Goal: Transaction & Acquisition: Purchase product/service

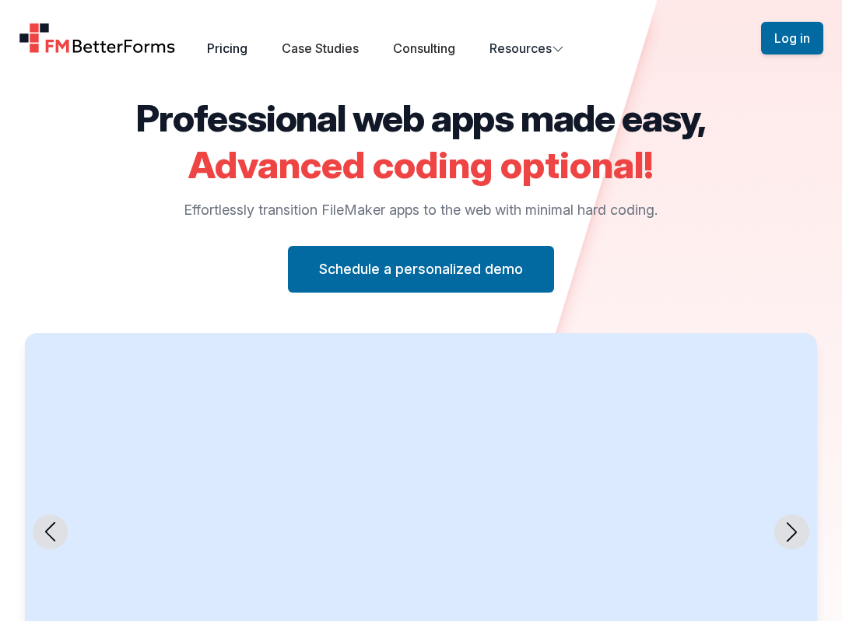
click at [238, 44] on link "Pricing" at bounding box center [227, 48] width 40 height 16
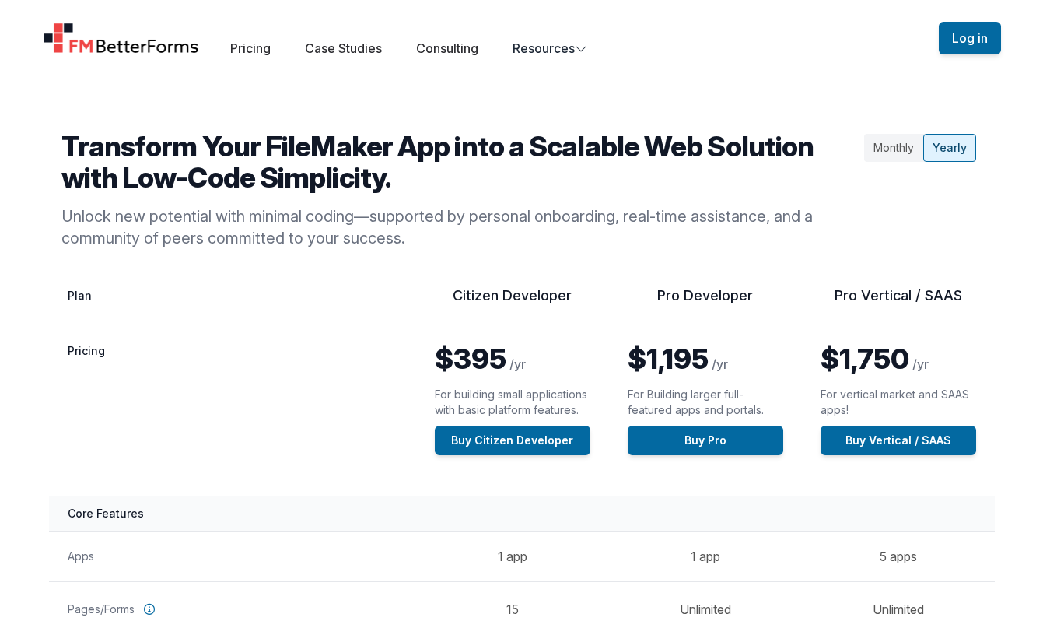
click at [696, 44] on div "Open main menu Pricing Case Studies Consulting Resources" at bounding box center [491, 38] width 896 height 39
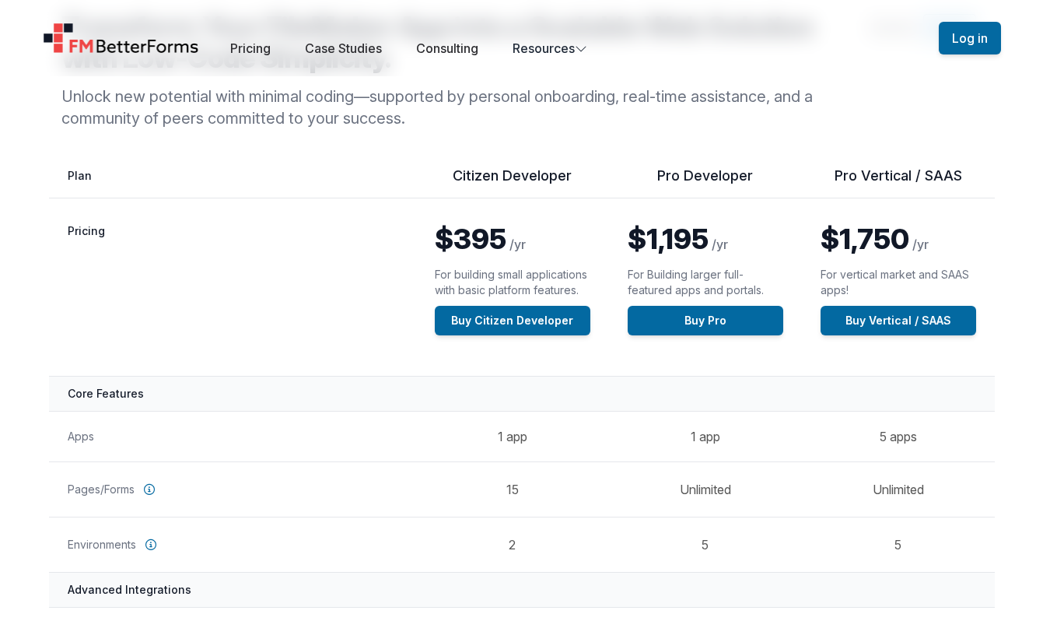
scroll to position [120, 0]
click at [841, 43] on button "Log in" at bounding box center [970, 38] width 62 height 33
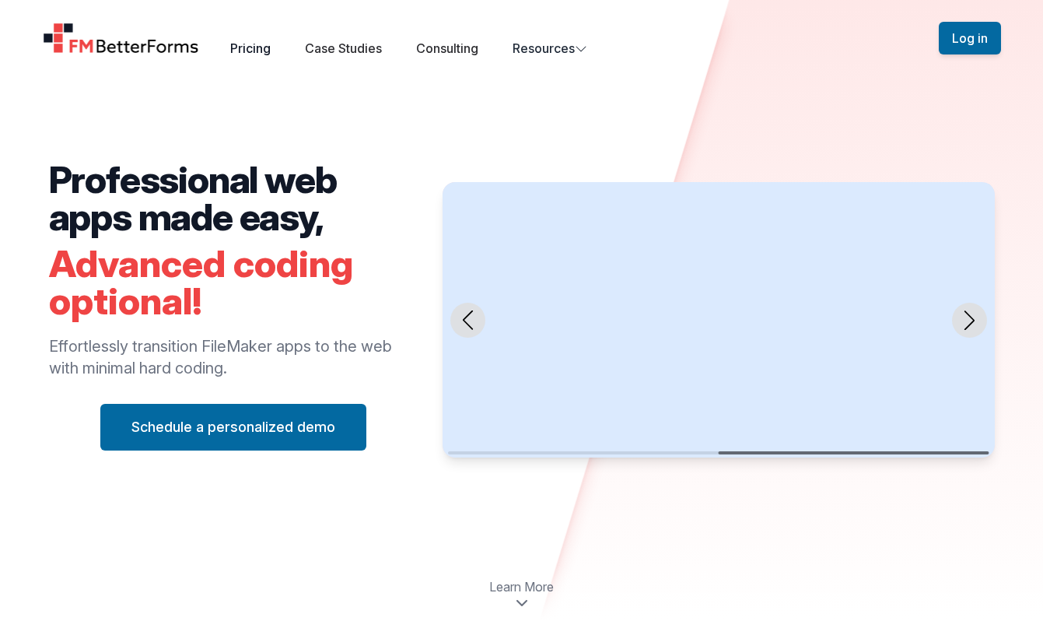
click at [240, 45] on link "Pricing" at bounding box center [250, 48] width 40 height 16
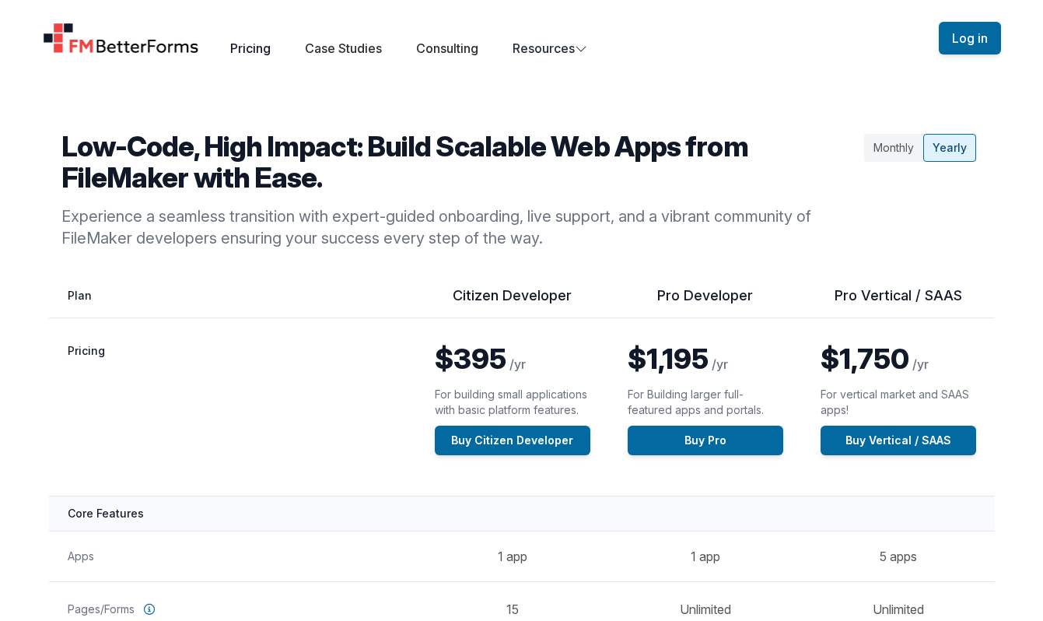
click at [258, 47] on link "Pricing" at bounding box center [250, 48] width 40 height 16
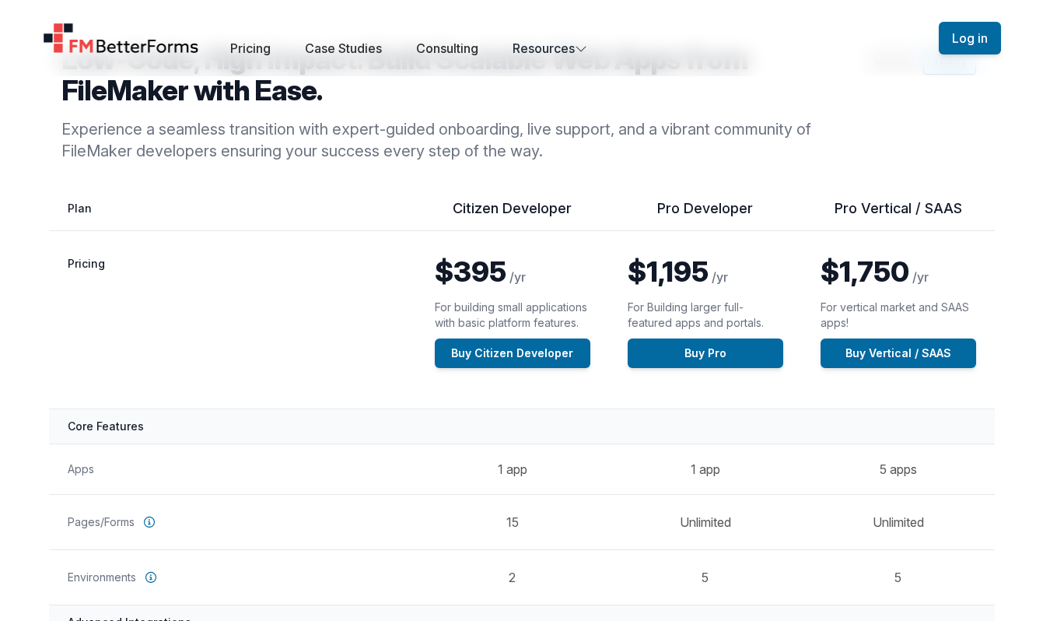
scroll to position [97, 0]
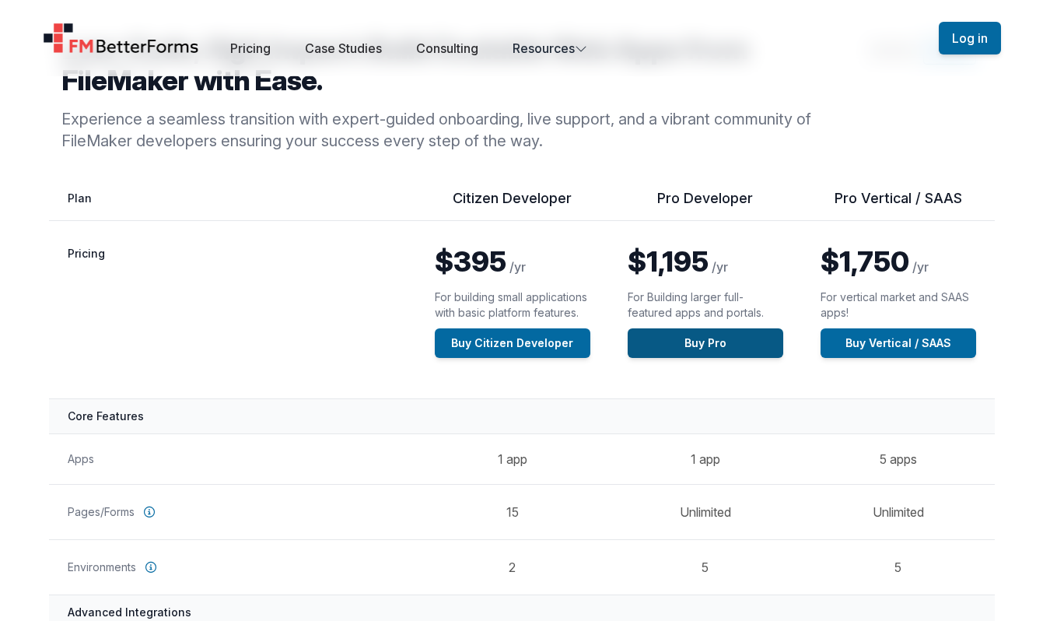
click at [712, 339] on link "Buy Pro" at bounding box center [706, 343] width 156 height 30
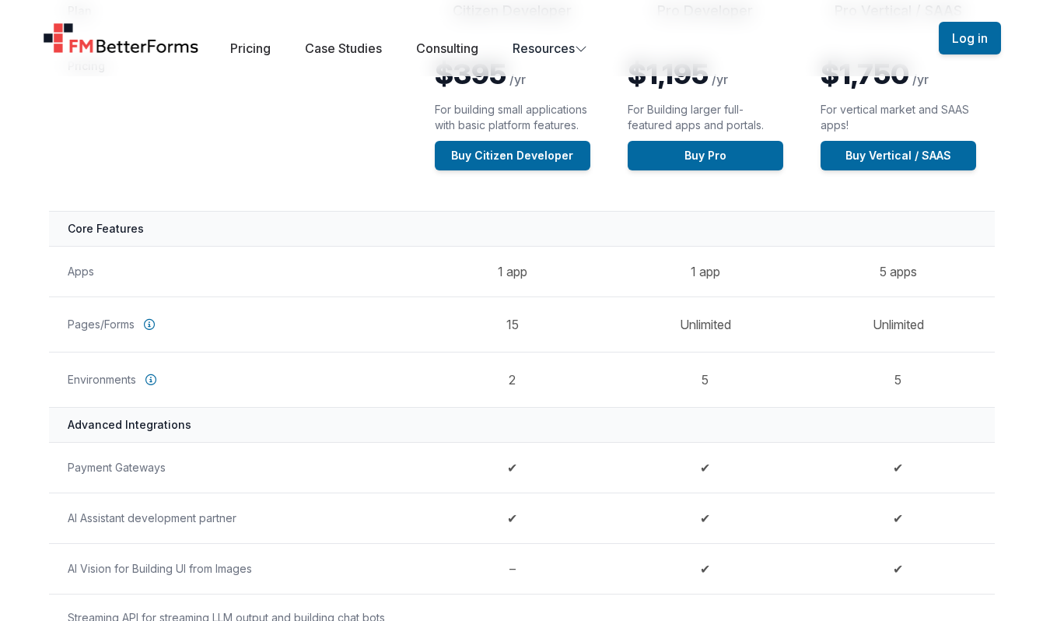
scroll to position [159, 0]
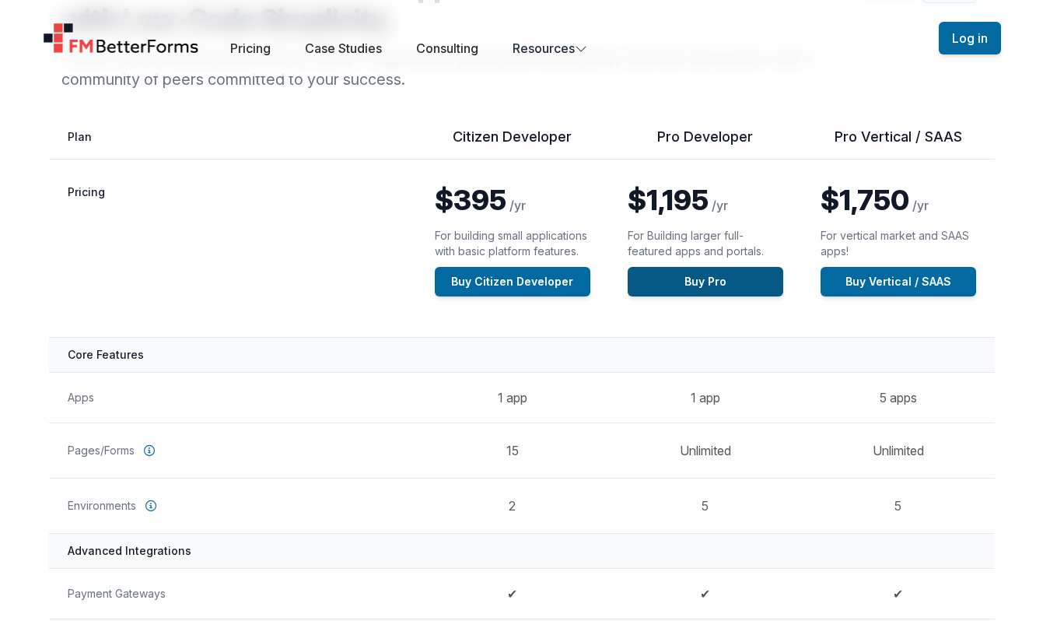
click at [675, 281] on link "Buy Pro" at bounding box center [706, 282] width 156 height 30
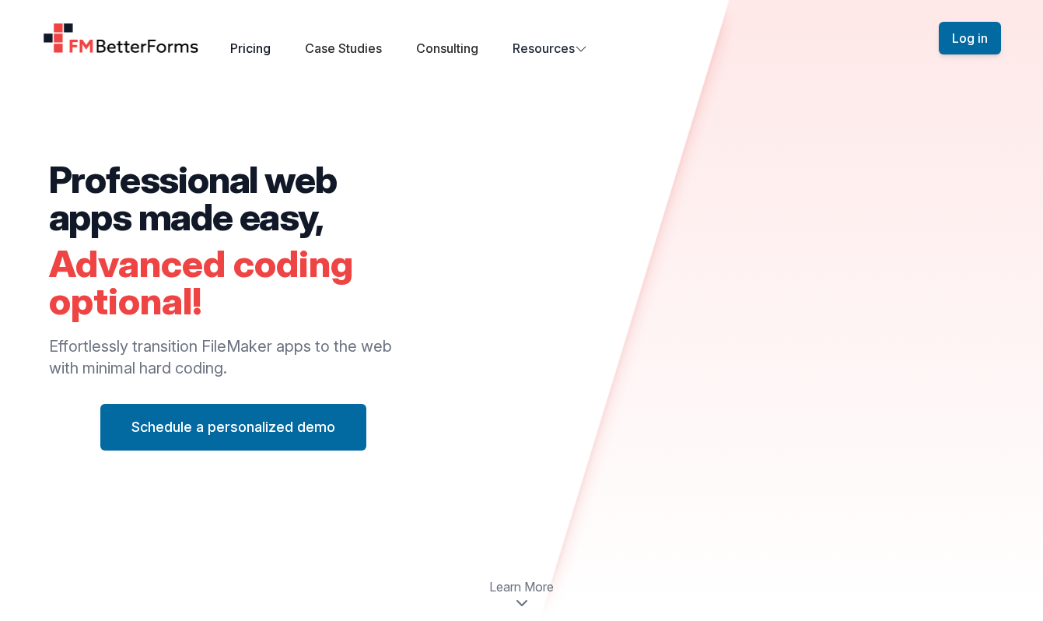
click at [243, 44] on link "Pricing" at bounding box center [250, 48] width 40 height 16
